Goal: Find specific page/section: Find specific page/section

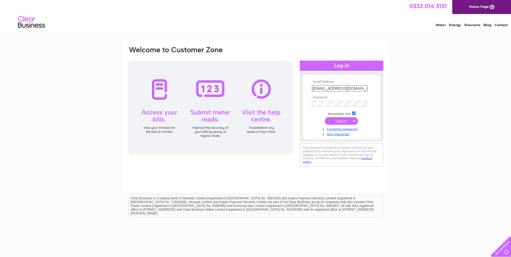
drag, startPoint x: 357, startPoint y: 88, endPoint x: 302, endPoint y: 90, distance: 54.9
click at [302, 90] on form "Email Address: thebushinnrw@hotmail.com Password:" at bounding box center [341, 108] width 78 height 56
type input "ray.rees1@btinternet.com"
click at [342, 120] on input "submit" at bounding box center [341, 121] width 33 height 8
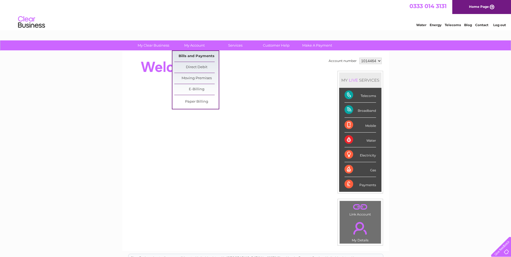
click at [193, 56] on link "Bills and Payments" at bounding box center [196, 56] width 44 height 11
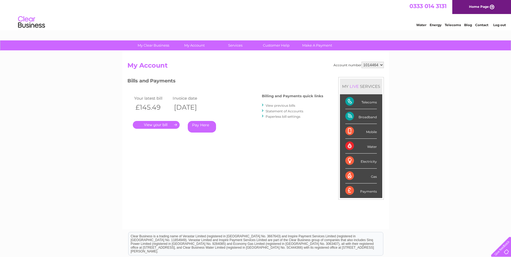
click at [174, 124] on link "." at bounding box center [156, 125] width 47 height 8
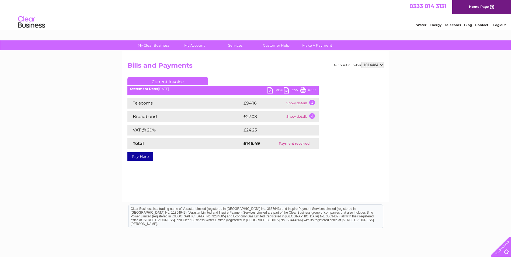
click at [271, 90] on link "PDF" at bounding box center [275, 91] width 16 height 8
